Goal: Book appointment/travel/reservation

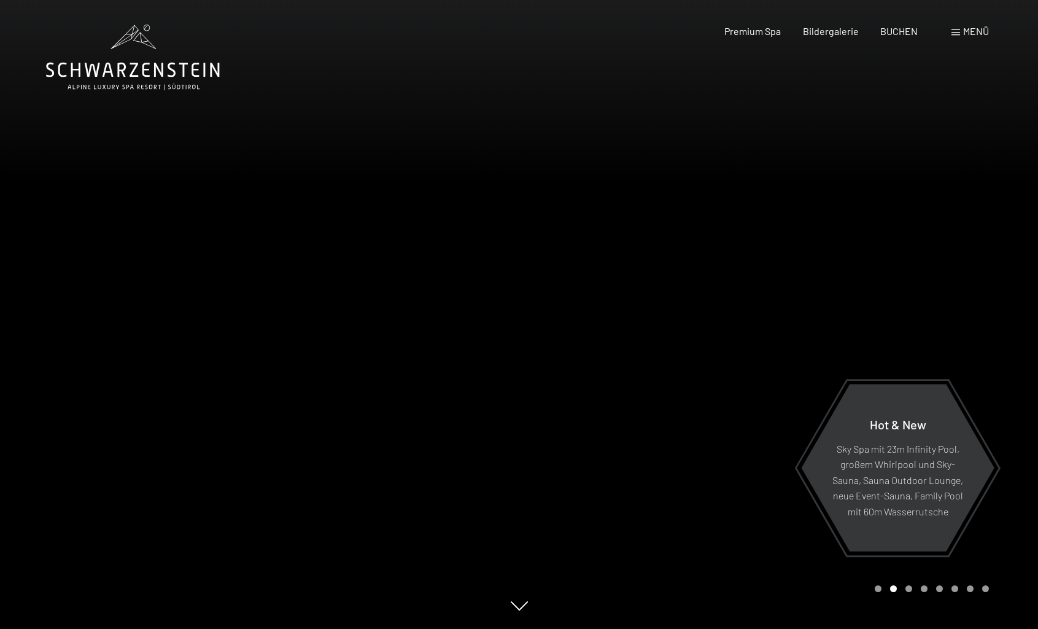
click at [140, 74] on icon at bounding box center [133, 58] width 174 height 66
click at [982, 29] on span "Menü" at bounding box center [976, 31] width 26 height 12
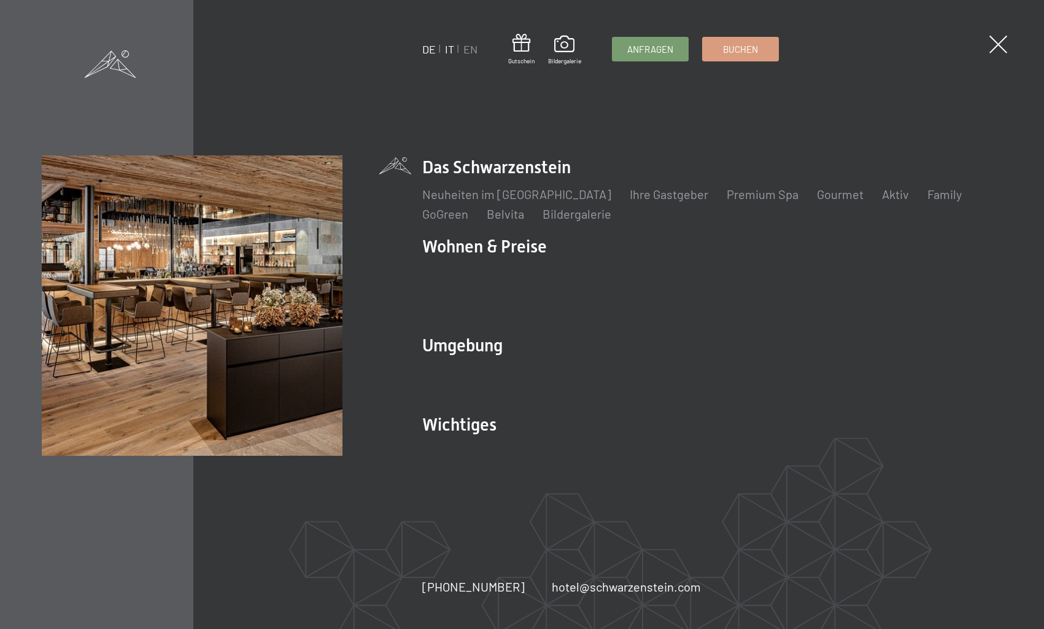
click at [449, 50] on link "IT" at bounding box center [449, 49] width 9 height 14
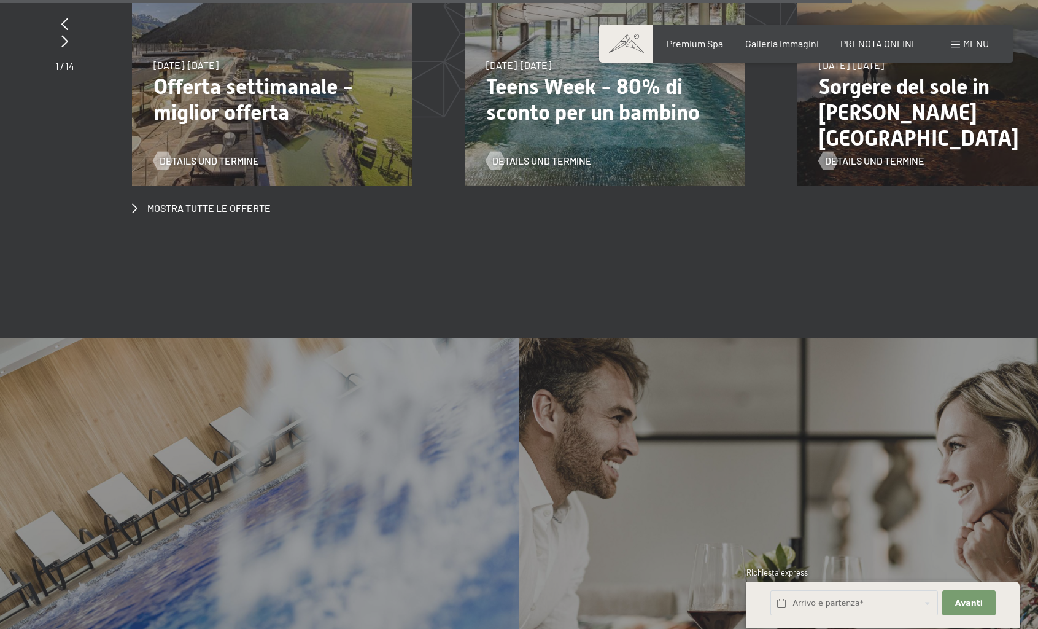
scroll to position [4756, 0]
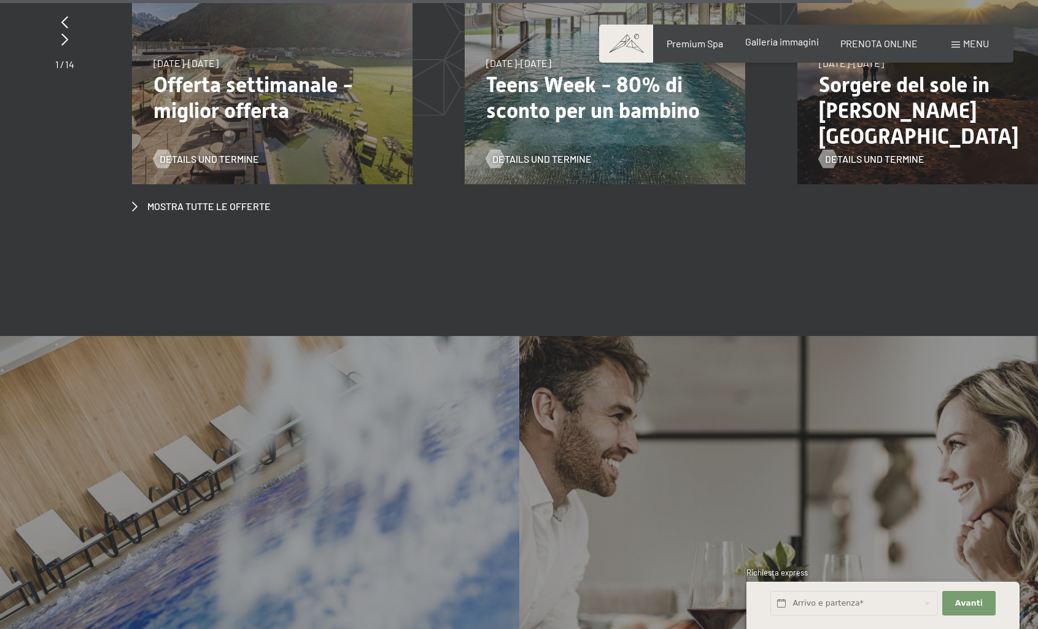
click at [811, 45] on span "Galleria immagini" at bounding box center [782, 42] width 74 height 12
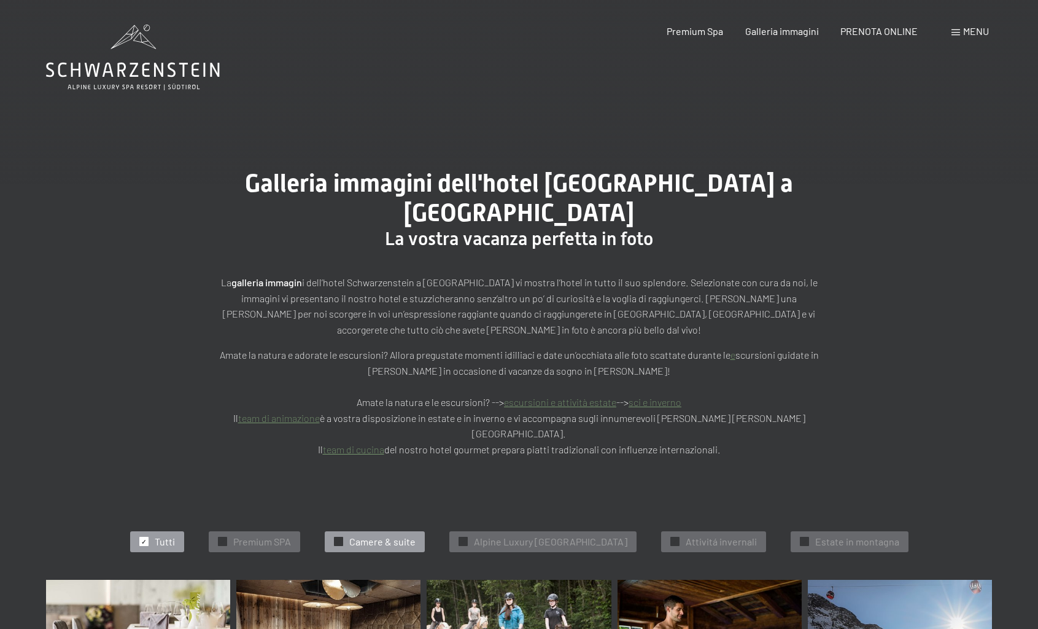
click at [365, 535] on span "Camere & suite" at bounding box center [382, 542] width 66 height 14
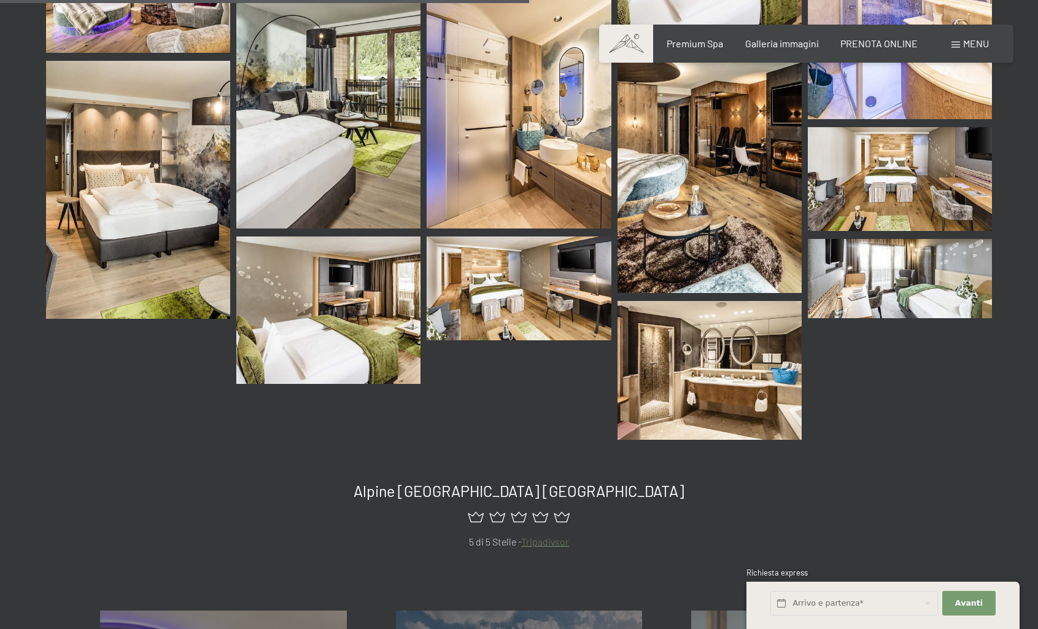
scroll to position [739, 0]
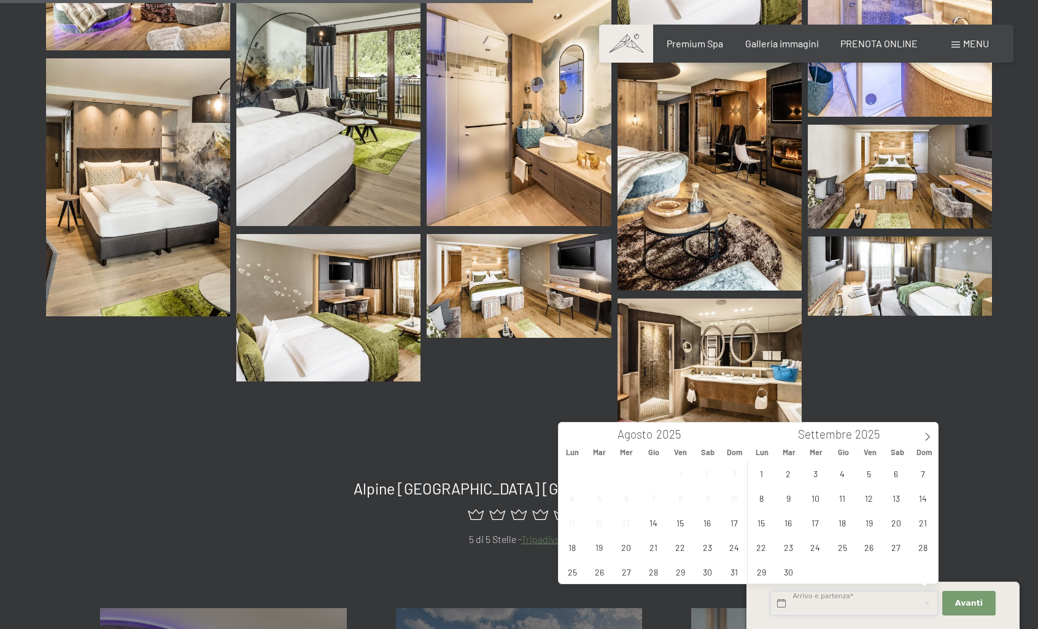
click at [822, 599] on input "text" at bounding box center [855, 603] width 168 height 25
click at [626, 549] on span "20" at bounding box center [627, 547] width 24 height 24
click at [607, 574] on span "26" at bounding box center [600, 571] width 24 height 24
type input "Mer. 20/08/2025 - Mar. 26/08/2025"
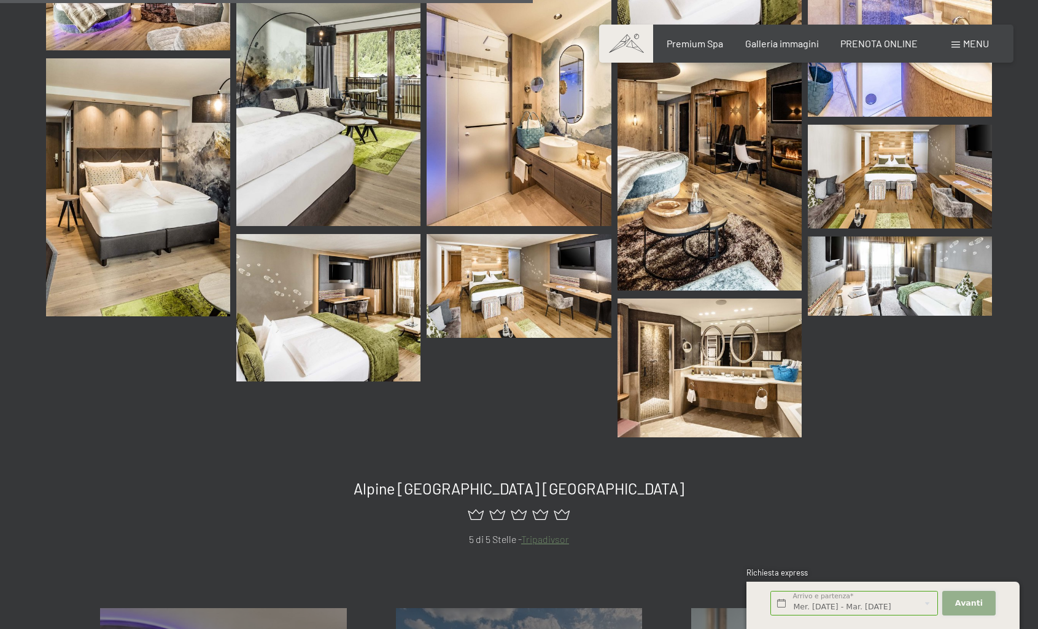
click at [960, 602] on span "Avanti" at bounding box center [969, 602] width 28 height 11
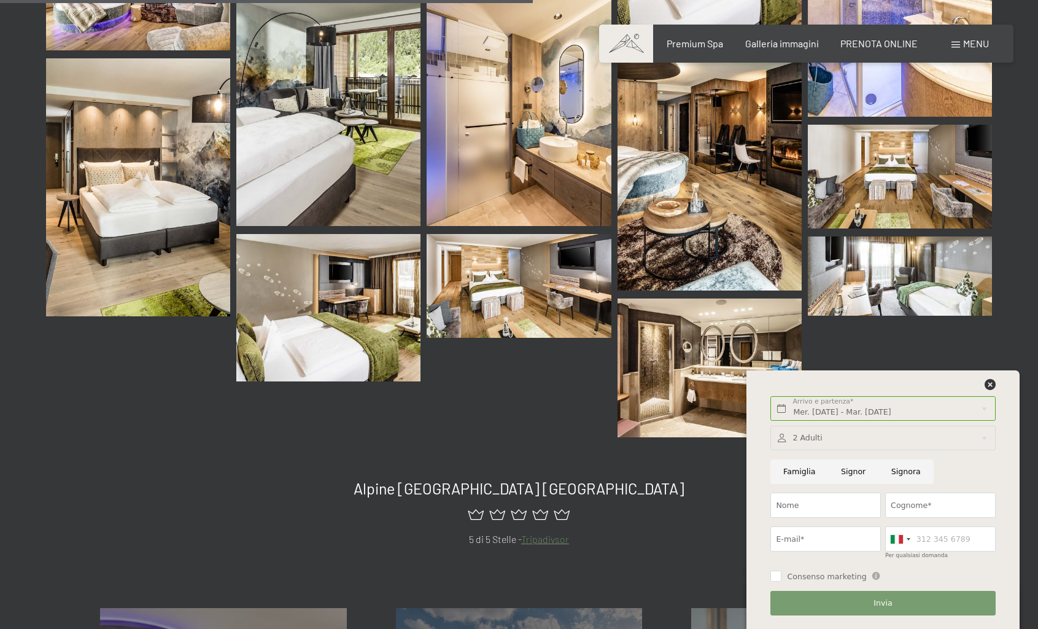
click at [802, 474] on input "Famiglia" at bounding box center [800, 471] width 58 height 25
radio input "true"
click at [848, 441] on div at bounding box center [883, 437] width 225 height 25
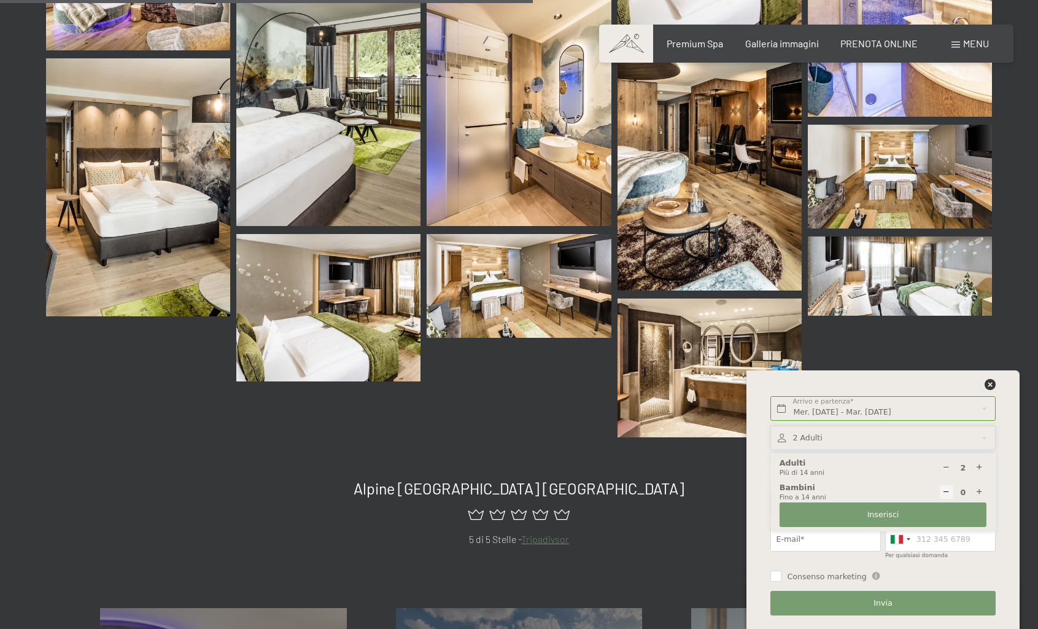
click at [979, 491] on icon at bounding box center [980, 492] width 8 height 8
type input "1"
select select
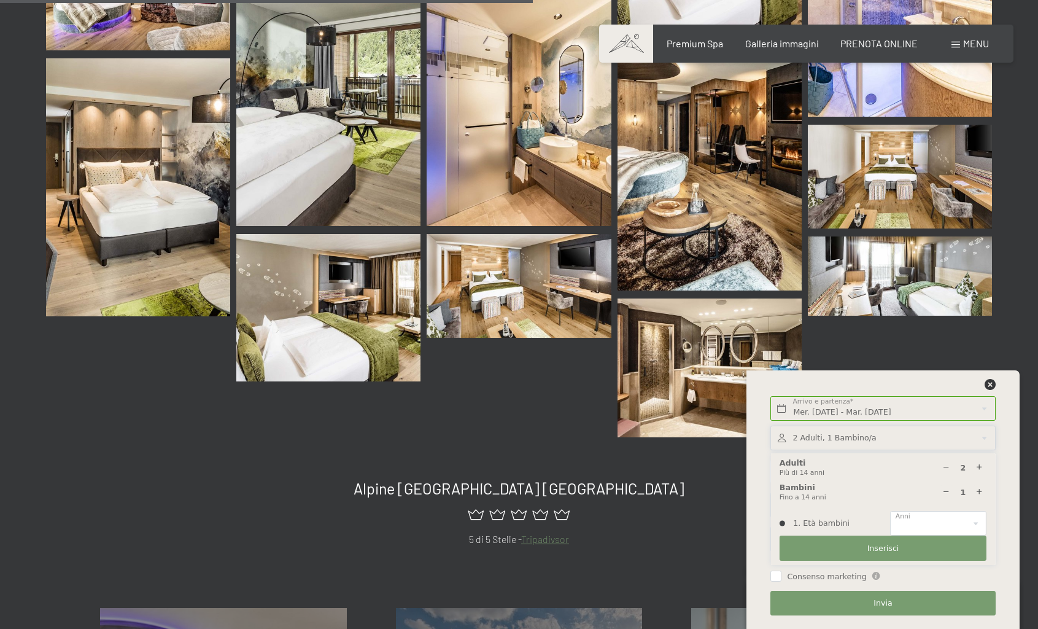
click at [945, 491] on icon at bounding box center [946, 492] width 8 height 8
type input "0"
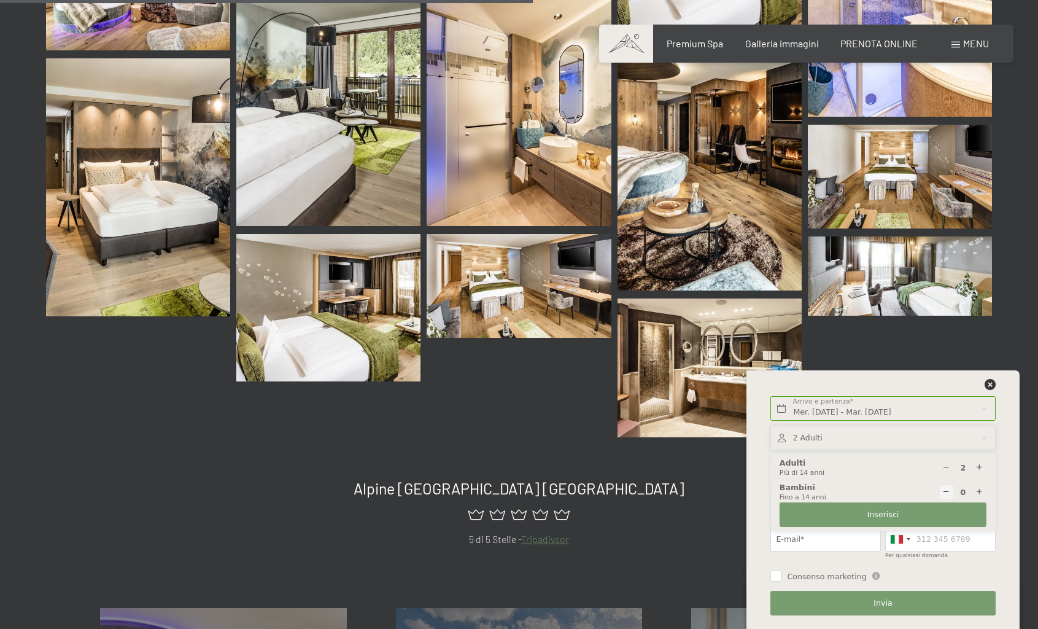
click at [981, 466] on icon at bounding box center [980, 468] width 8 height 8
type input "3"
click at [889, 514] on span "Inserisci" at bounding box center [884, 514] width 32 height 11
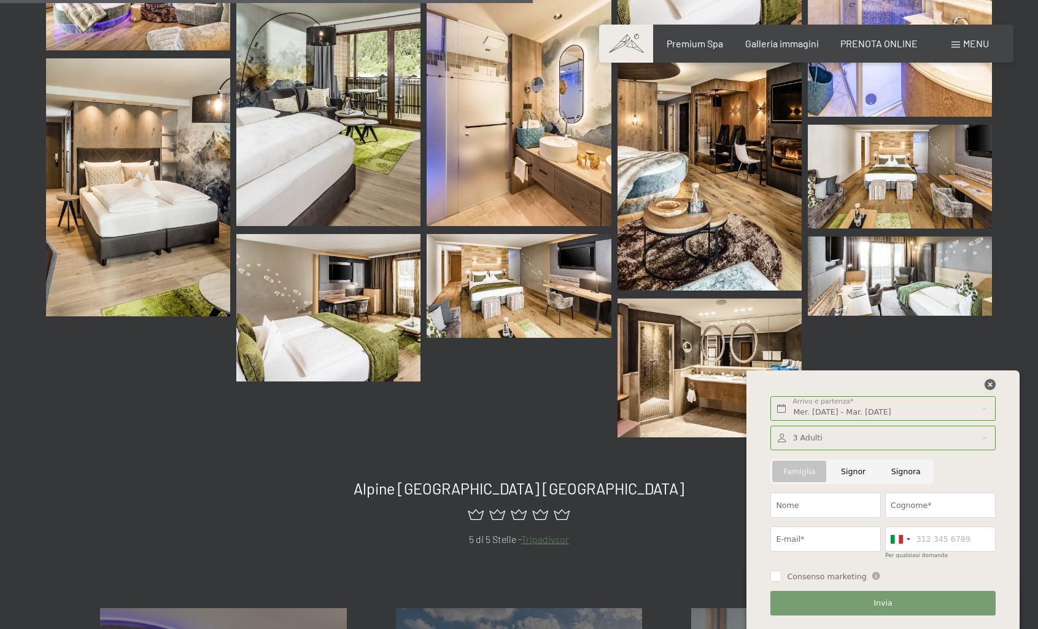
click at [989, 385] on icon at bounding box center [990, 384] width 11 height 11
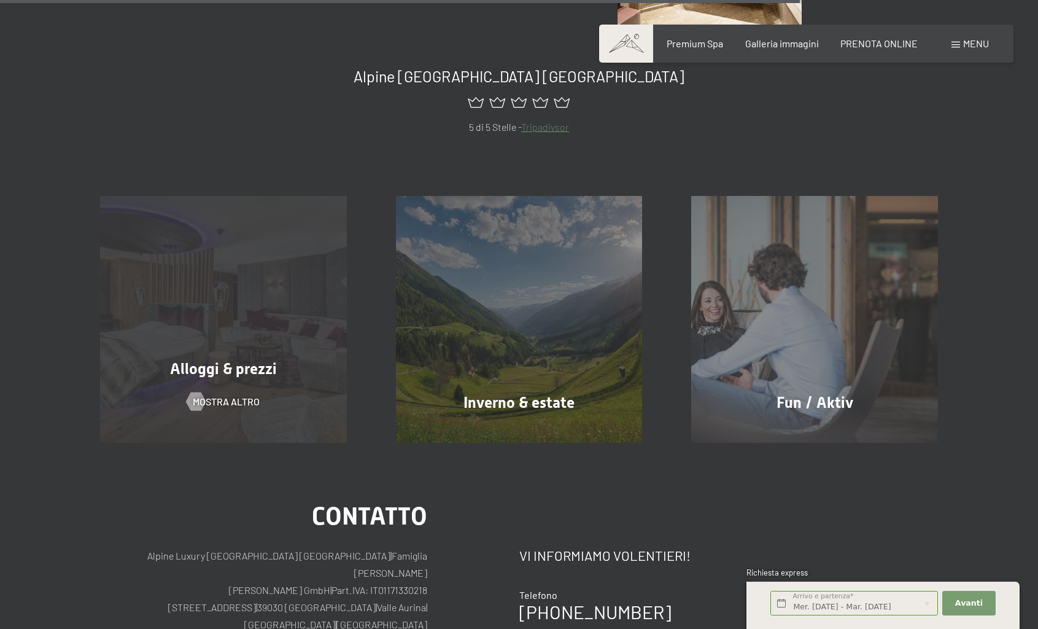
scroll to position [1144, 1]
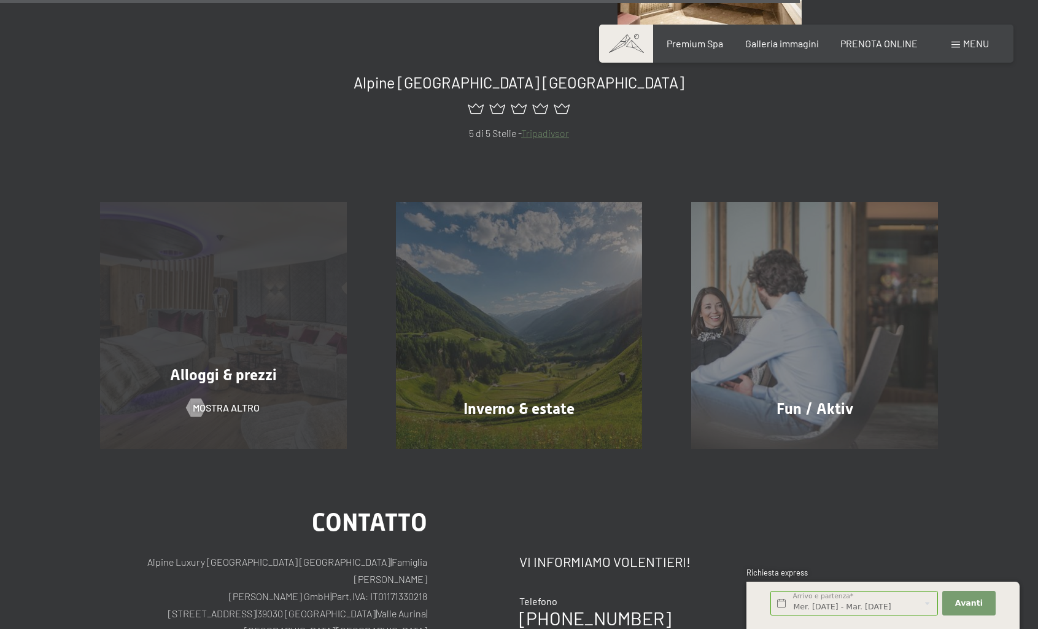
click at [248, 339] on div "Alloggi & prezzi mostra altro" at bounding box center [224, 325] width 296 height 247
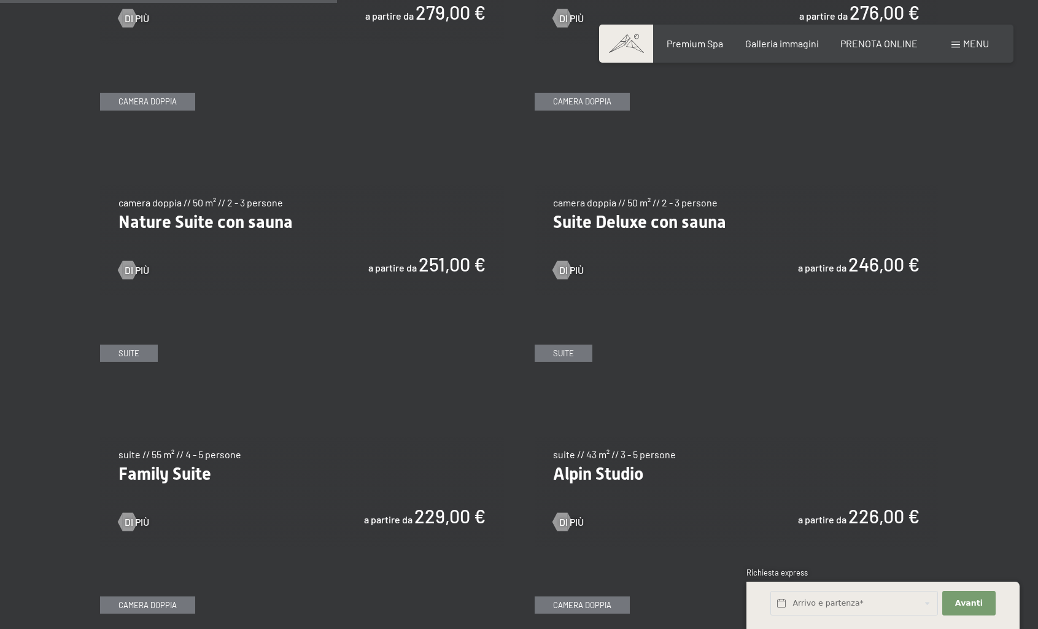
scroll to position [1244, 0]
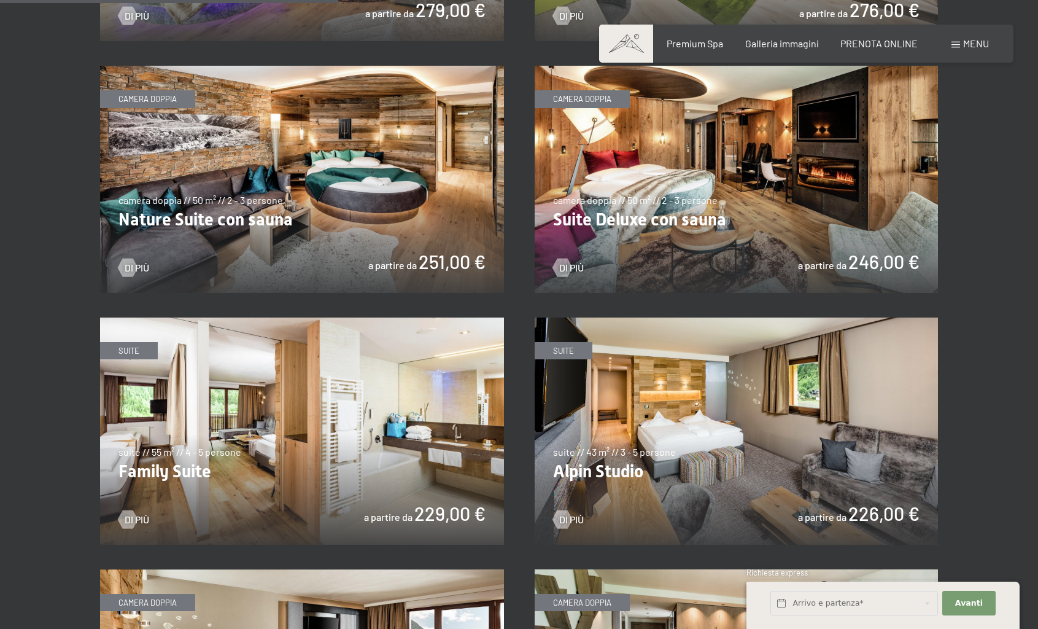
click at [228, 433] on img at bounding box center [302, 430] width 404 height 227
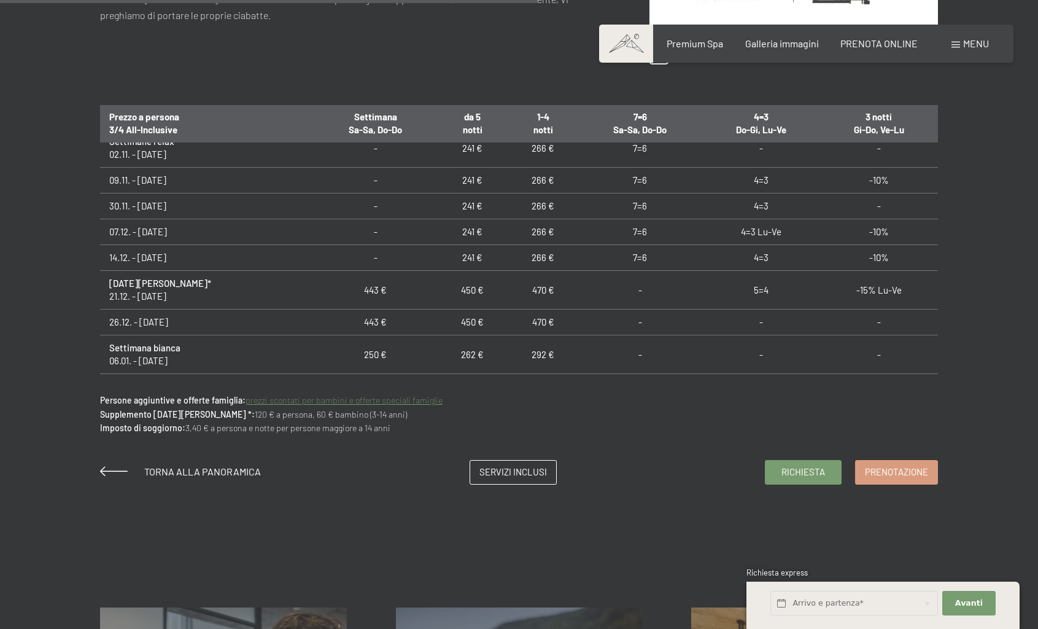
scroll to position [300, 0]
click at [525, 473] on span "Servizi inclusi" at bounding box center [513, 470] width 68 height 13
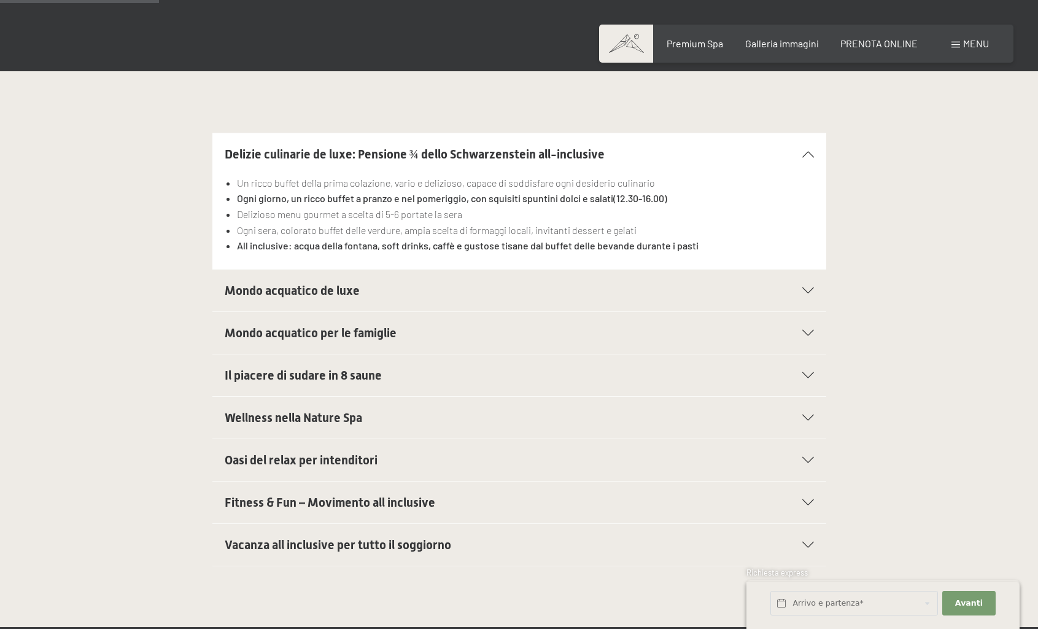
scroll to position [360, 0]
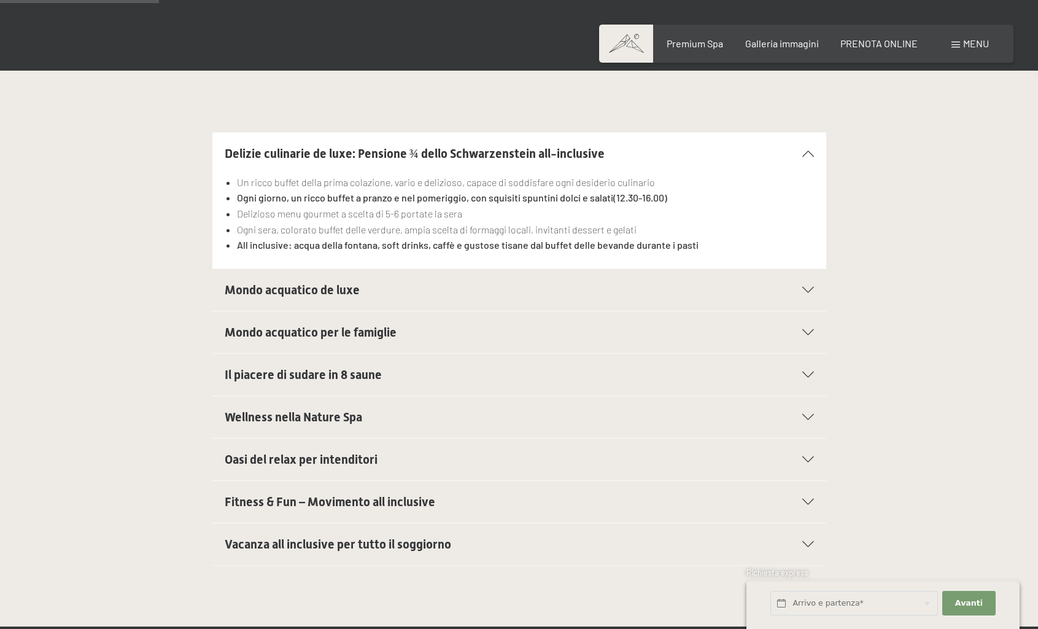
click at [810, 287] on div at bounding box center [800, 290] width 27 height 6
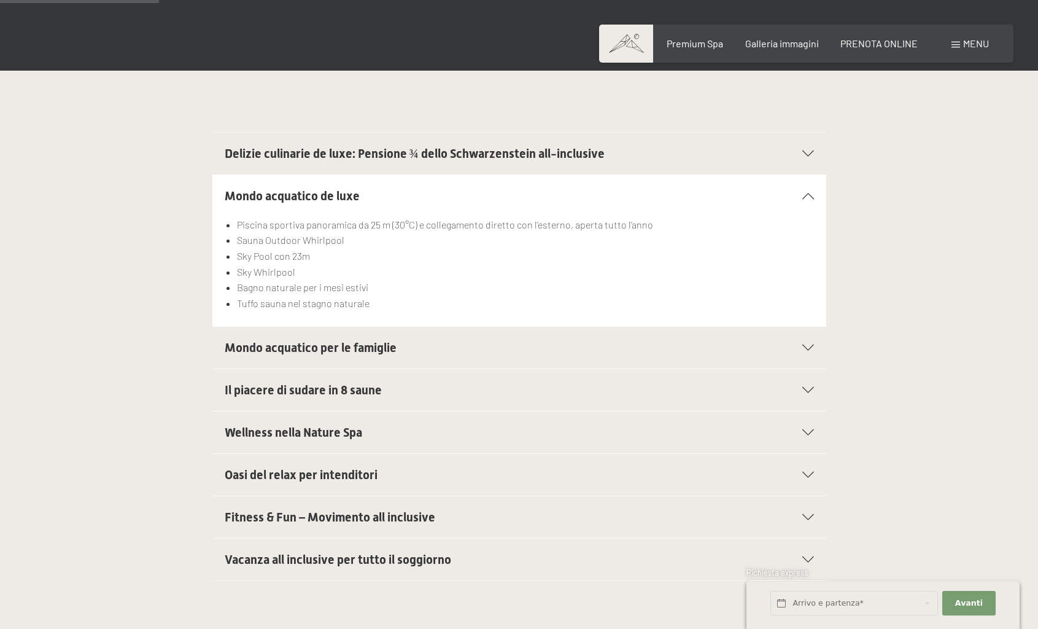
click at [343, 347] on span "Mondo acquatico per le famiglie" at bounding box center [311, 347] width 172 height 15
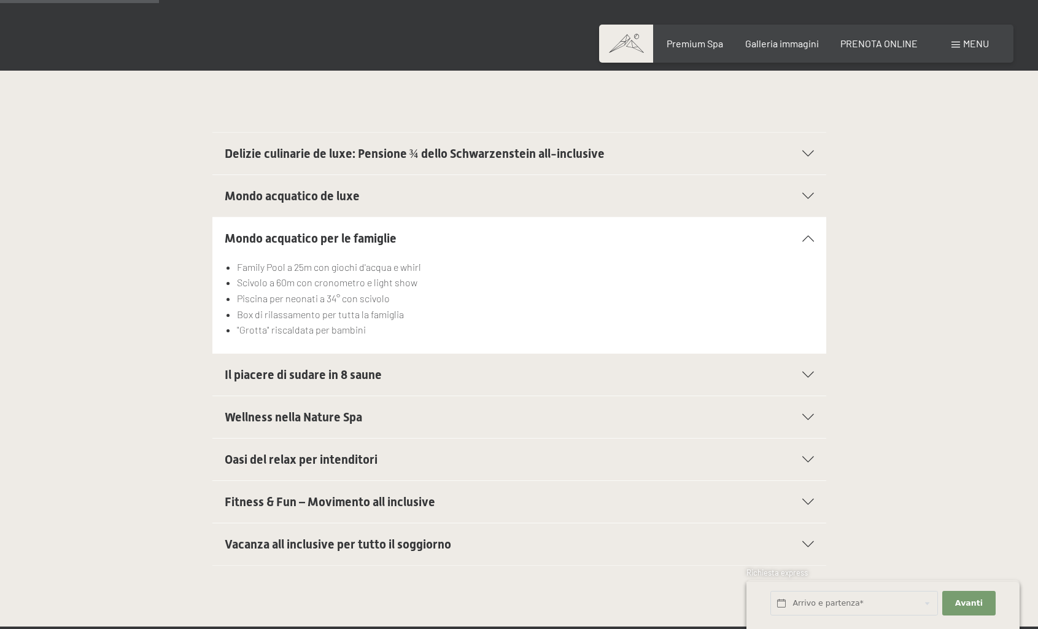
click at [350, 380] on span "Il piacere di sudare in 8 saune" at bounding box center [303, 374] width 157 height 15
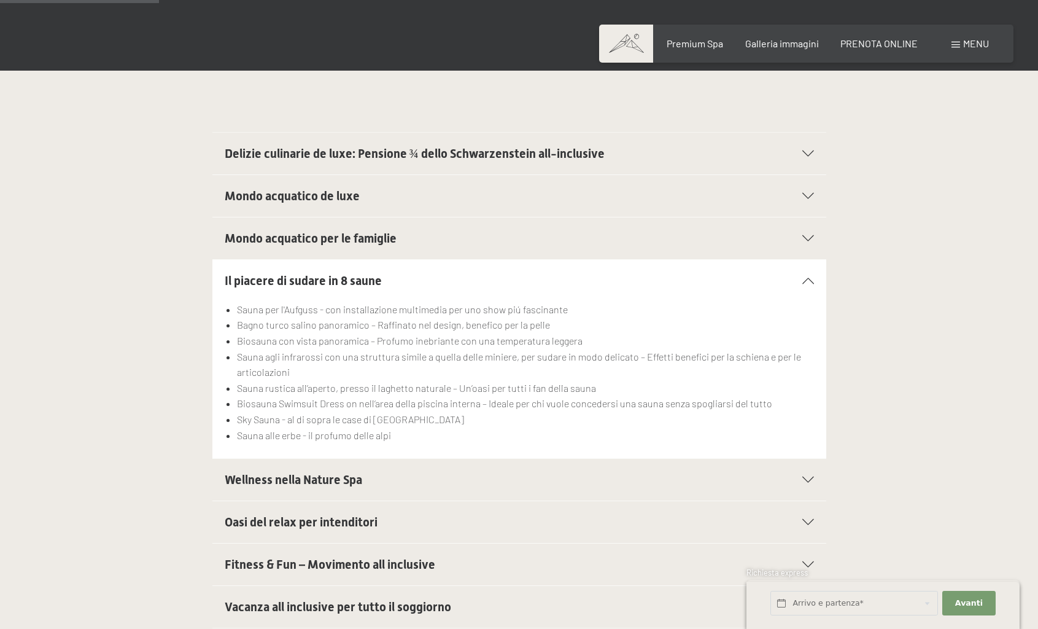
click at [347, 483] on span "Wellness nella Nature Spa" at bounding box center [294, 479] width 138 height 15
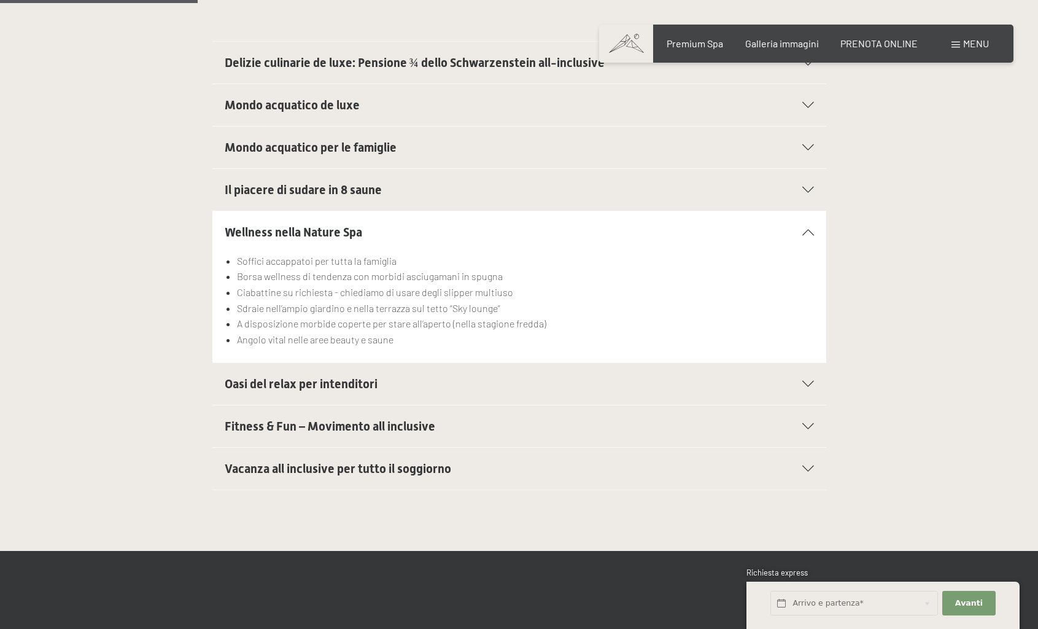
scroll to position [452, 0]
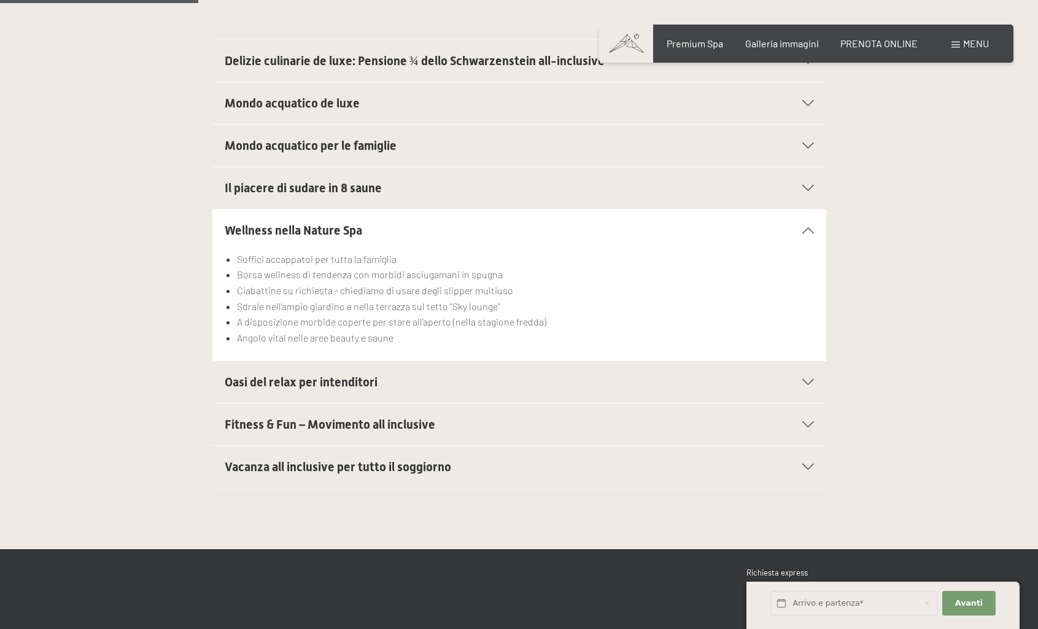
click at [365, 386] on span "Oasi del relax per intenditori" at bounding box center [301, 382] width 153 height 15
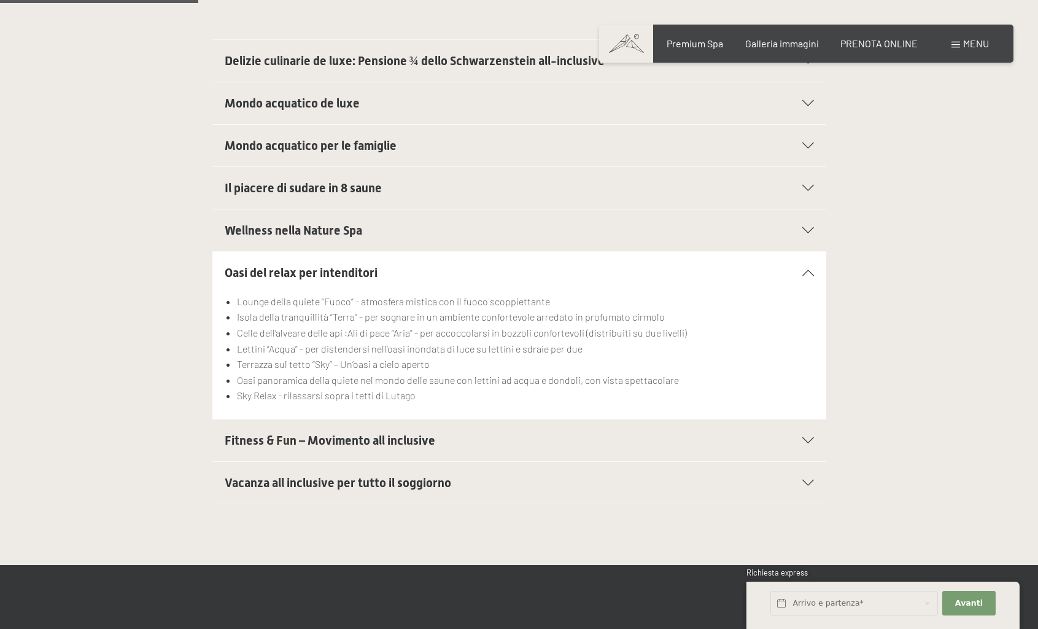
click at [370, 443] on span "Fitness & Fun – Movimento all inclusive" at bounding box center [330, 440] width 211 height 15
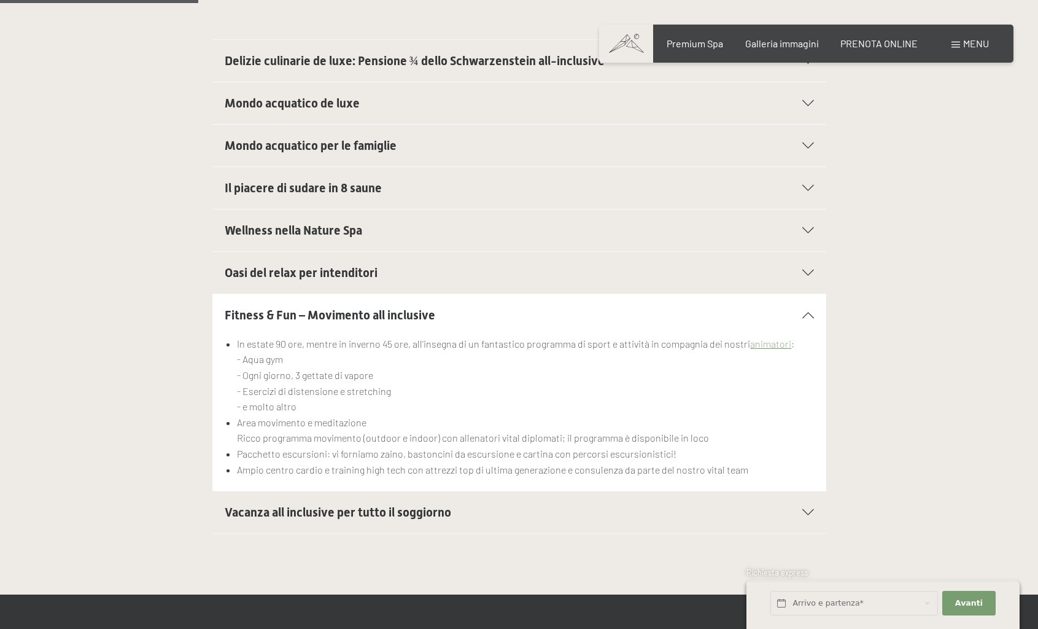
click at [430, 515] on span "Vacanza all inclusive per tutto il soggiorno" at bounding box center [338, 512] width 227 height 15
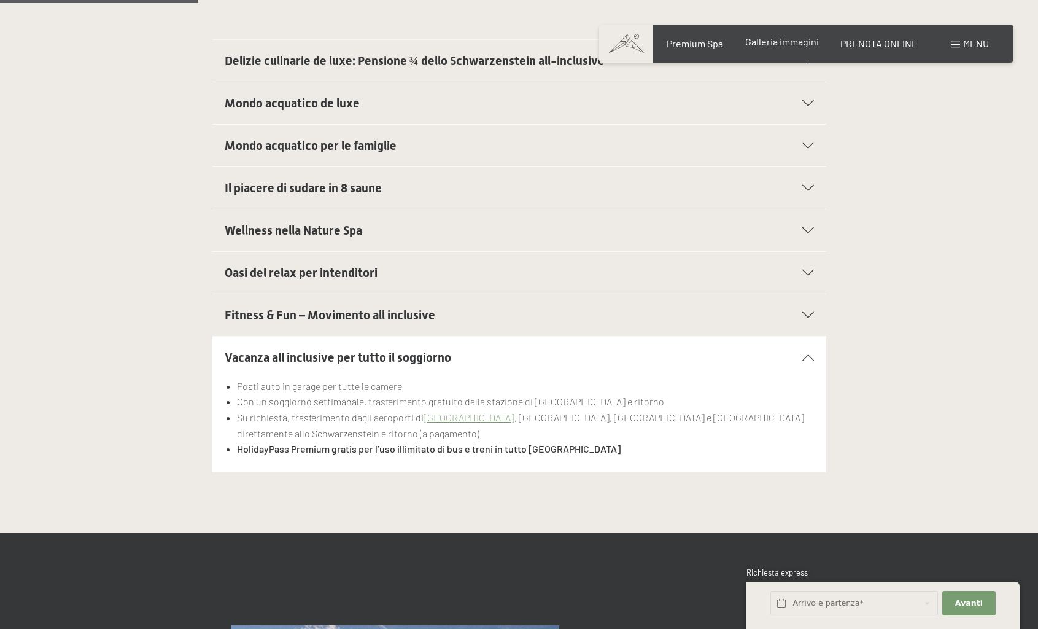
click at [785, 39] on span "Galleria immagini" at bounding box center [782, 42] width 74 height 12
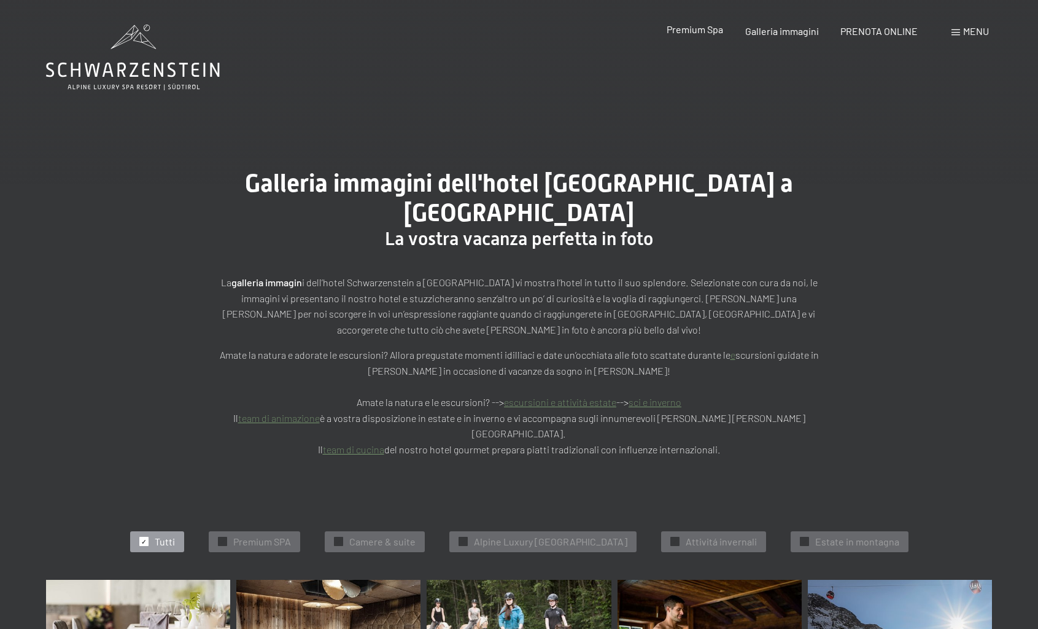
click at [689, 31] on span "Premium Spa" at bounding box center [695, 29] width 56 height 12
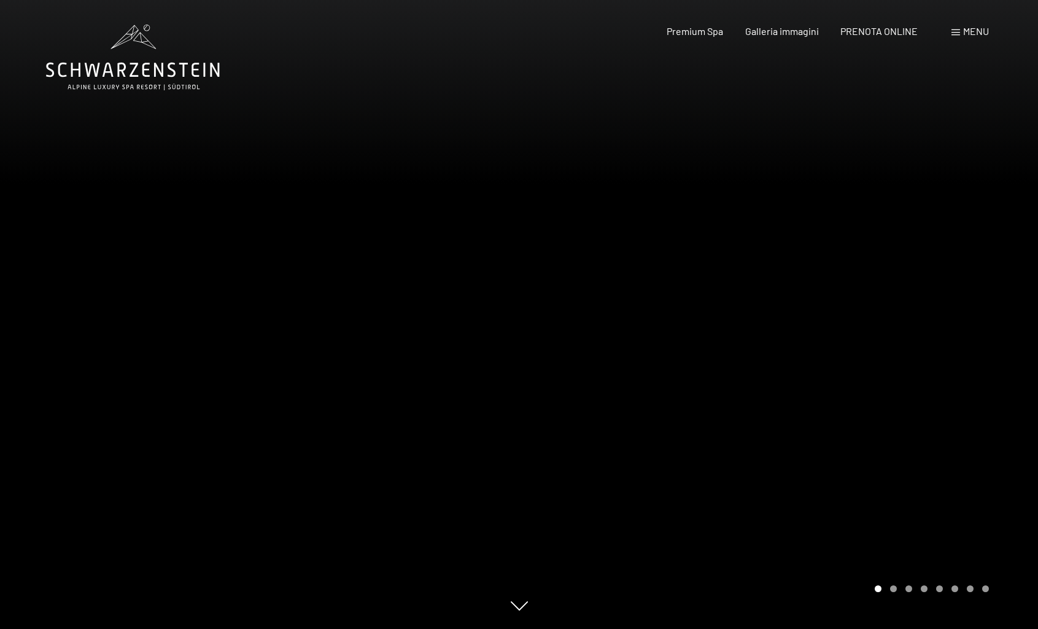
click at [971, 34] on span "Menu" at bounding box center [976, 31] width 26 height 12
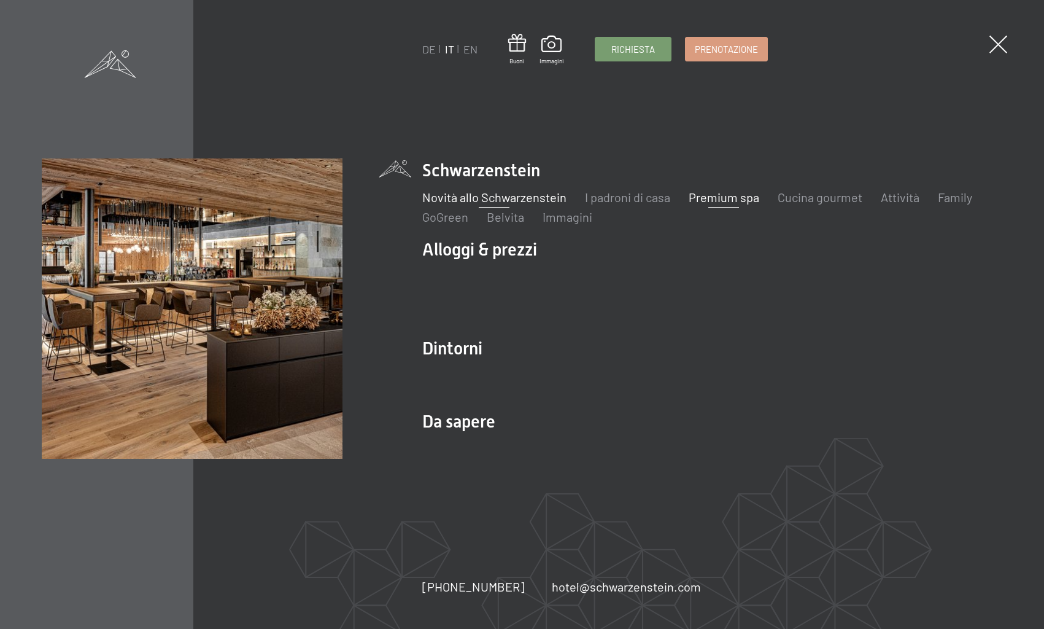
click at [543, 199] on link "Novità allo Schwarzenstein" at bounding box center [494, 197] width 144 height 15
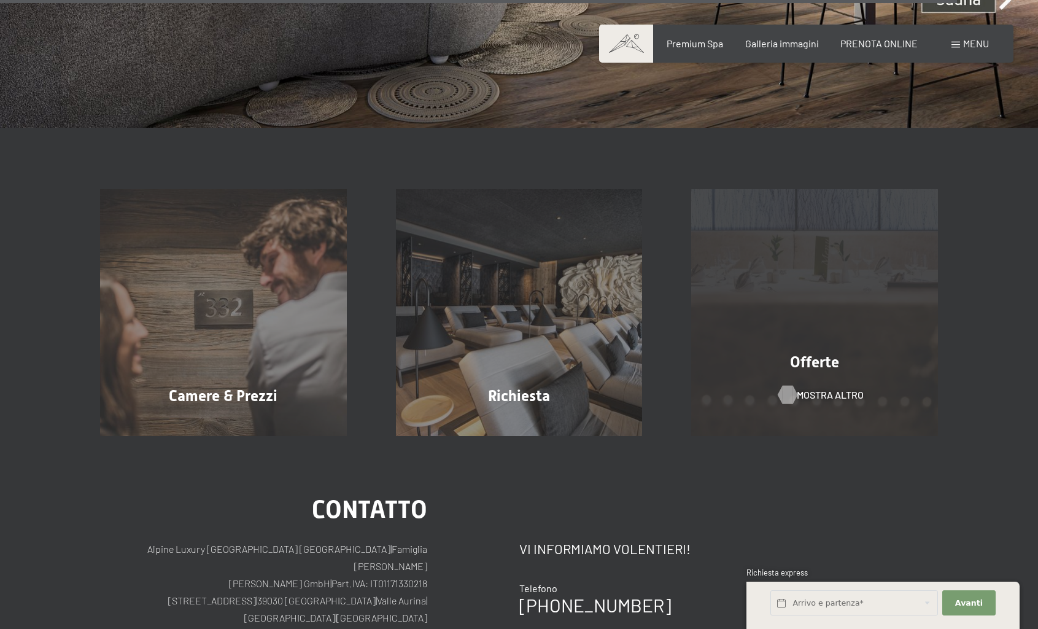
scroll to position [4454, 0]
click at [812, 378] on div "Offerte mostra altro" at bounding box center [815, 313] width 296 height 247
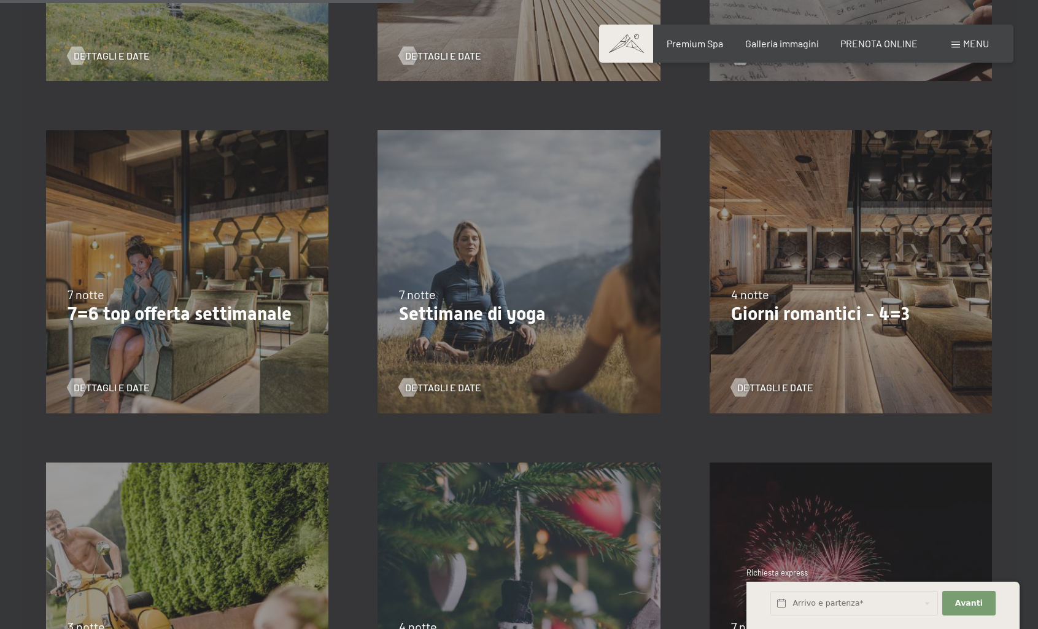
scroll to position [906, 0]
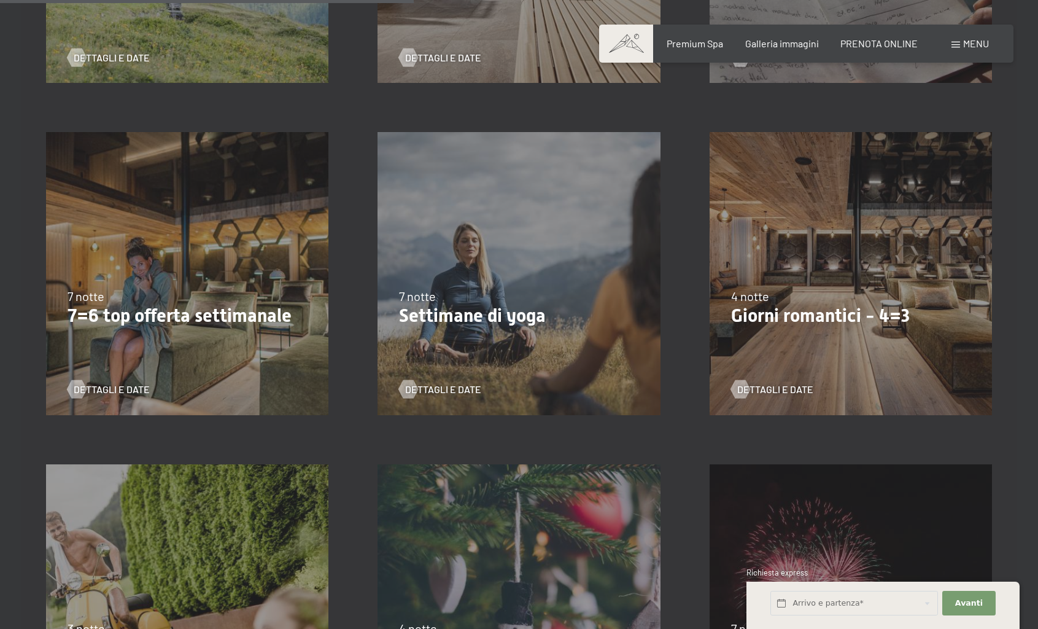
click at [159, 318] on p "7=6 top offerta settimanale" at bounding box center [187, 316] width 239 height 22
click at [248, 314] on p "7=6 top offerta settimanale" at bounding box center [187, 316] width 239 height 22
click at [99, 387] on span "Dettagli e Date" at bounding box center [124, 389] width 76 height 14
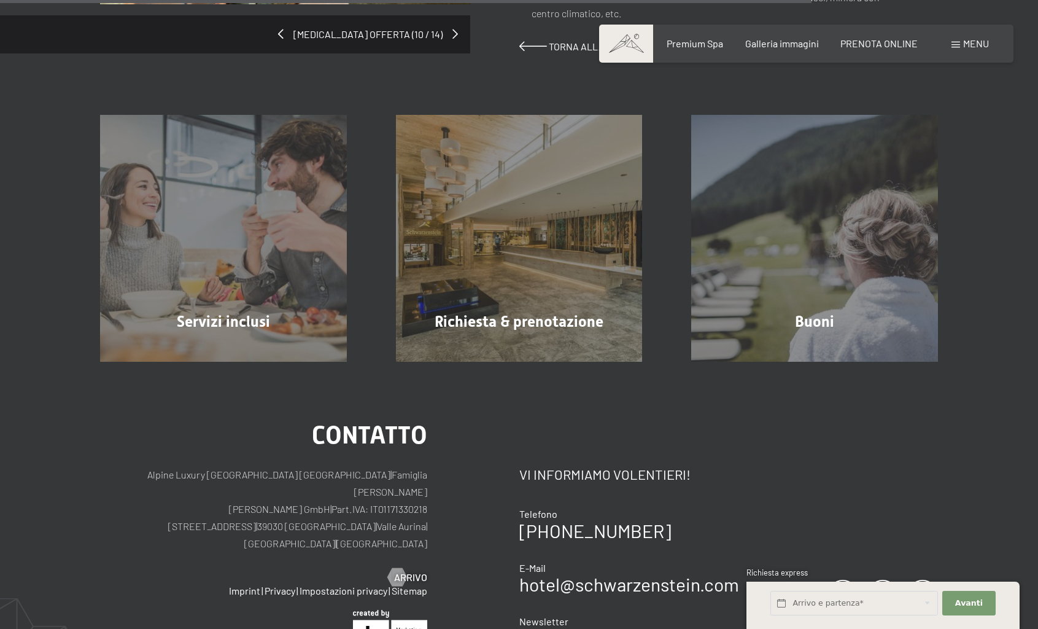
scroll to position [1068, 0]
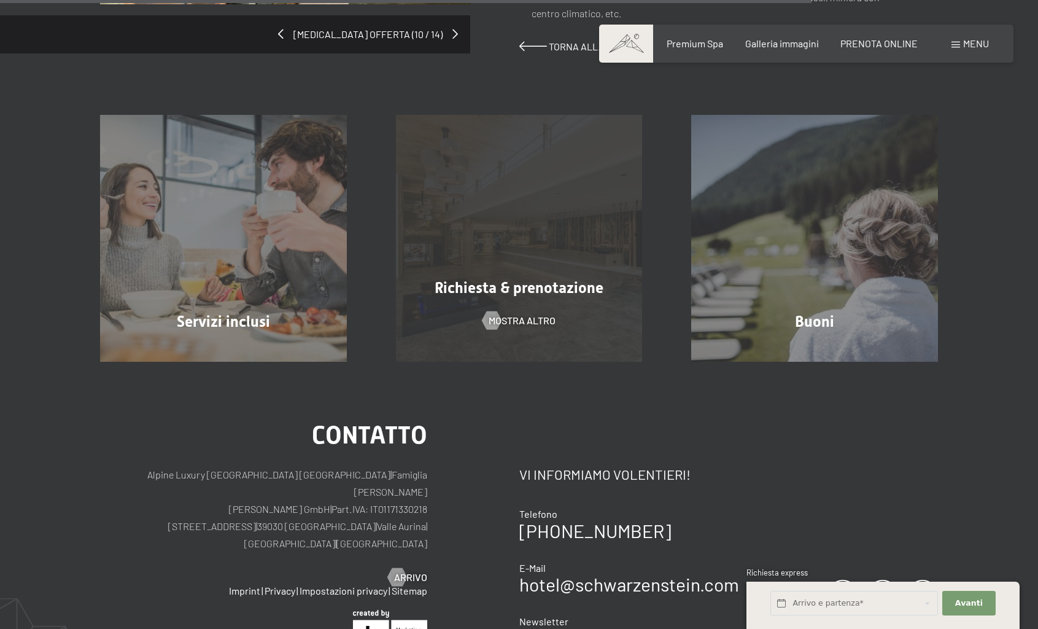
click at [521, 279] on span "Richiesta & prenotazione" at bounding box center [519, 288] width 169 height 18
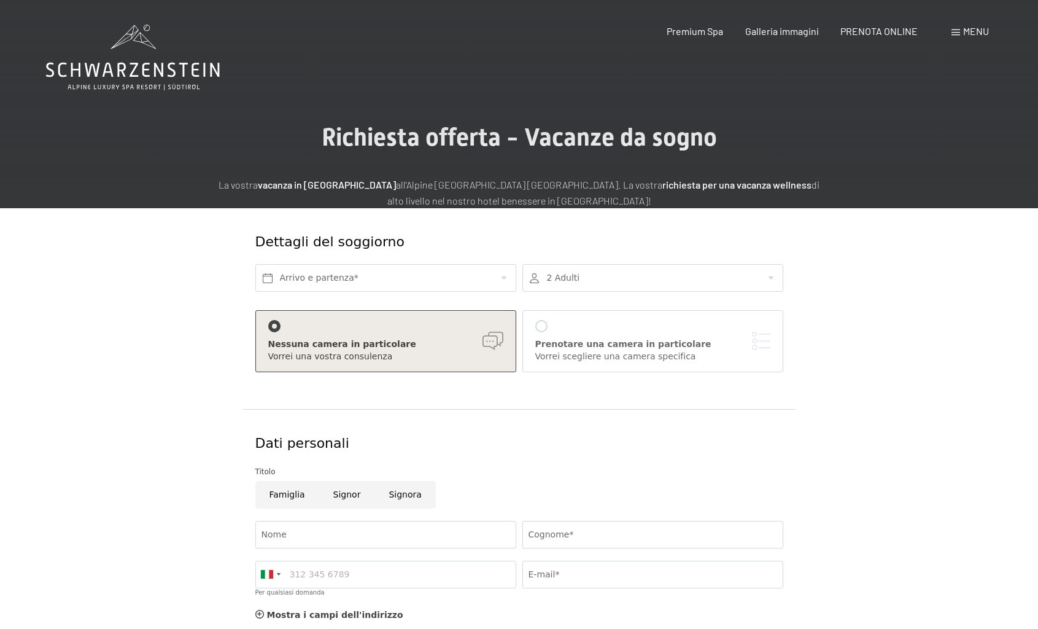
click at [962, 33] on div "Menu" at bounding box center [970, 32] width 37 height 14
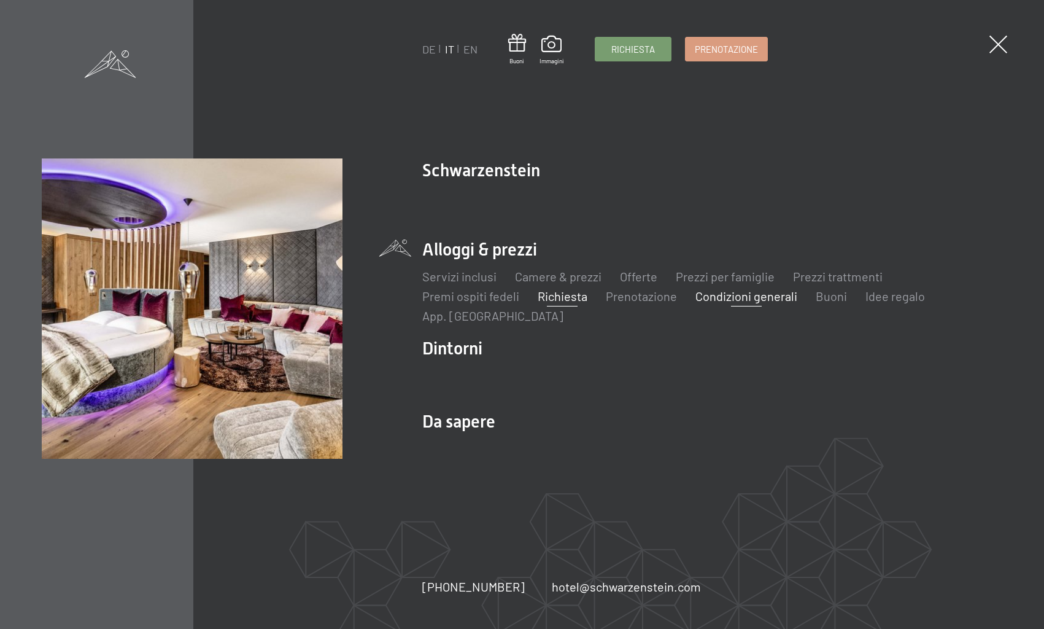
click at [751, 296] on link "Condizioni generali" at bounding box center [747, 296] width 102 height 15
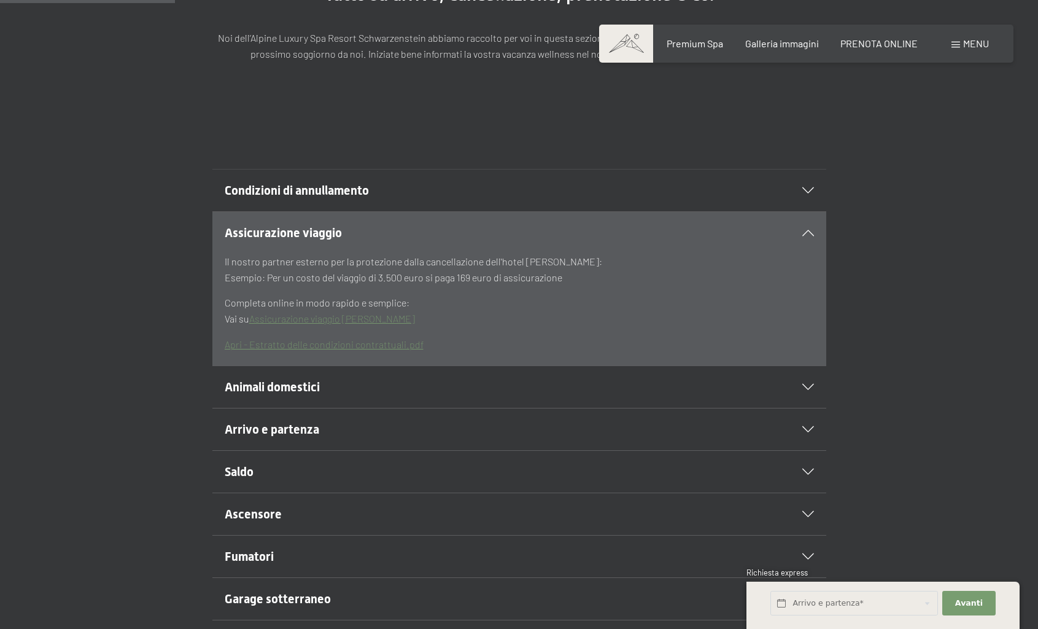
scroll to position [247, 0]
click at [808, 383] on icon at bounding box center [808, 384] width 12 height 6
